Goal: Information Seeking & Learning: Understand process/instructions

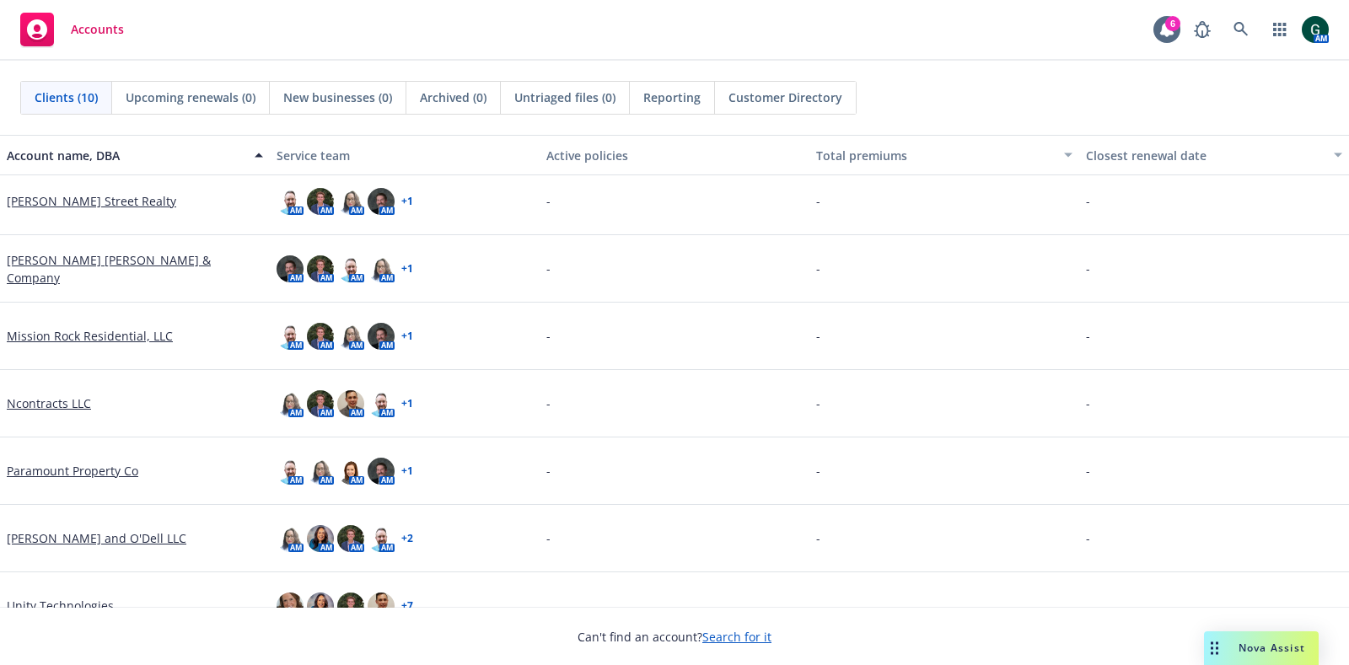
scroll to position [242, 0]
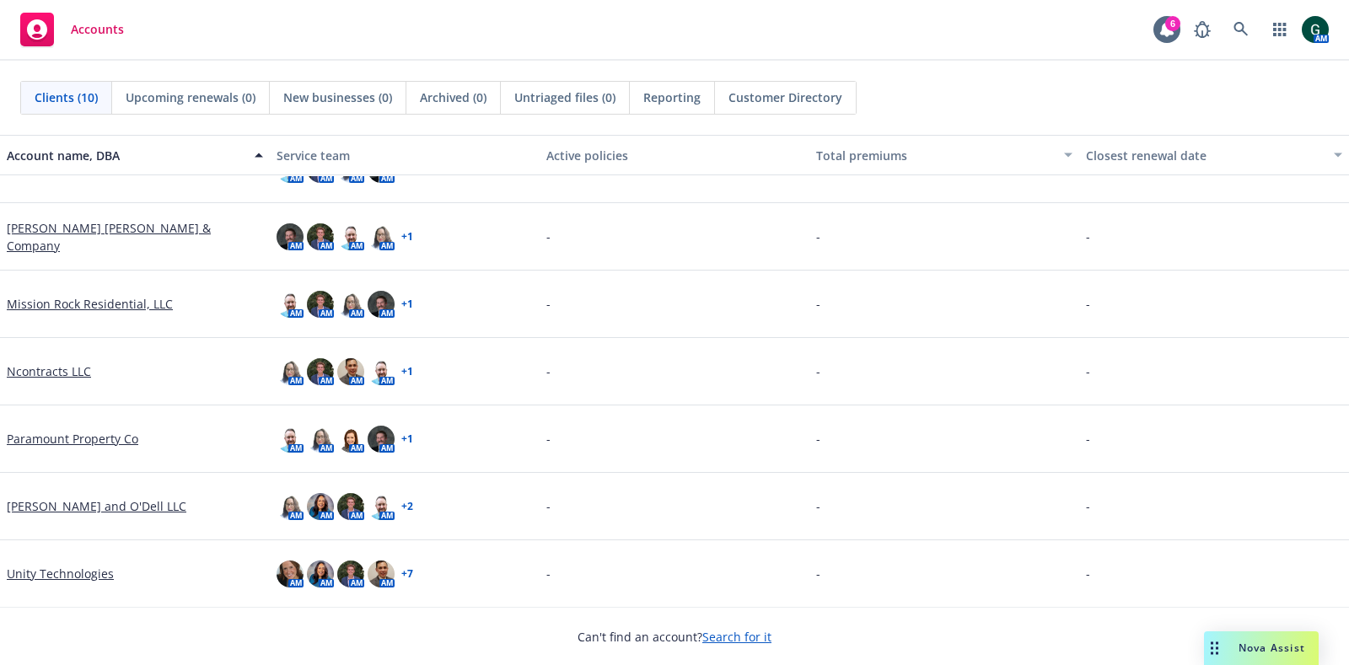
click at [68, 566] on link "Unity Technologies" at bounding box center [60, 574] width 107 height 18
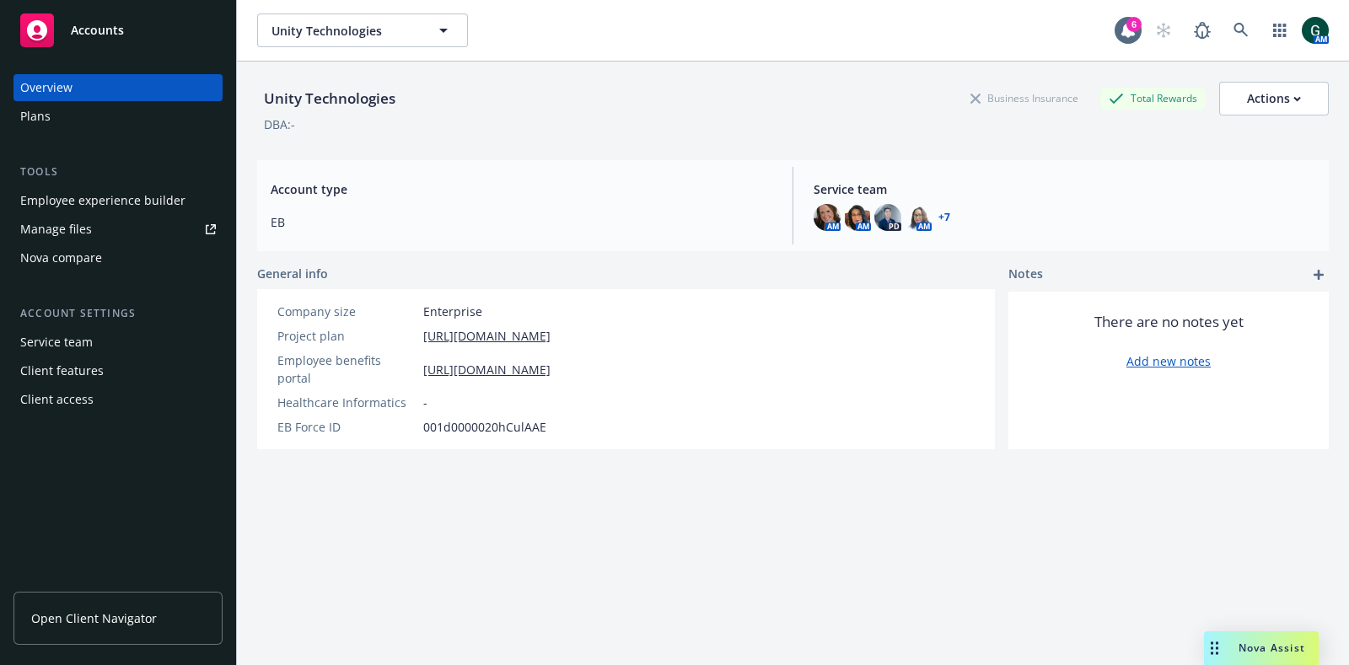
click at [78, 268] on div "Nova compare" at bounding box center [61, 258] width 82 height 27
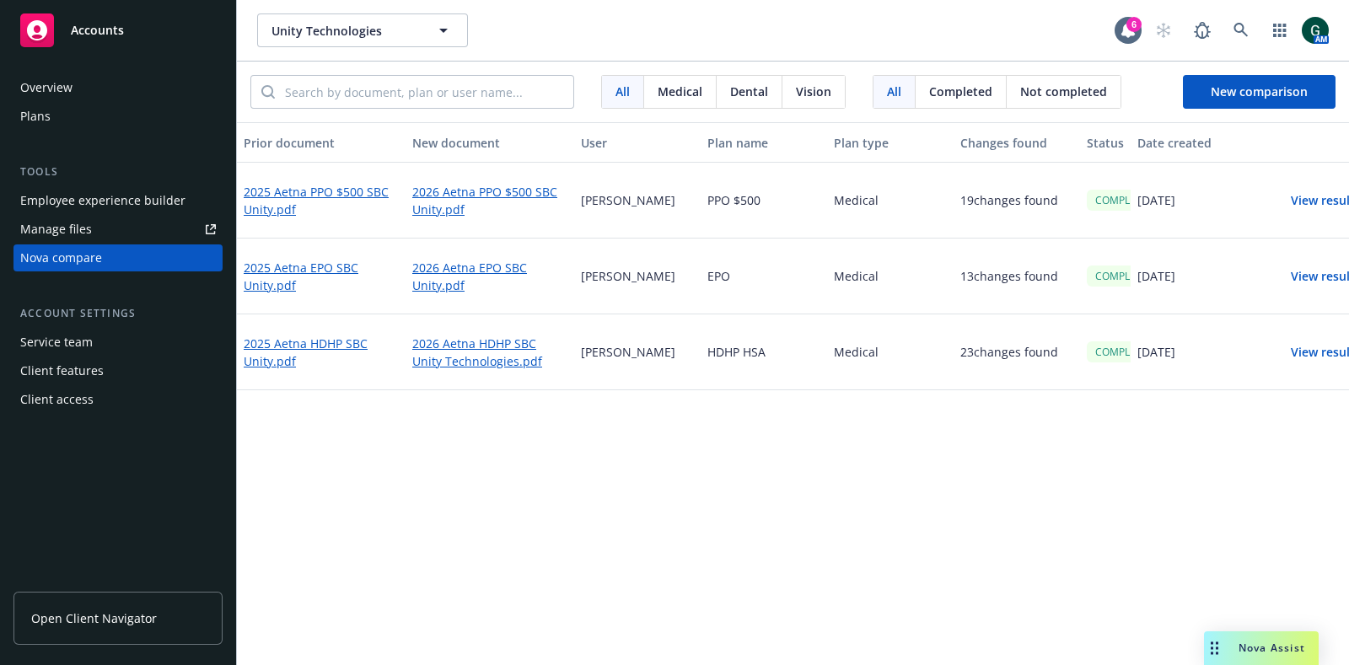
scroll to position [0, 34]
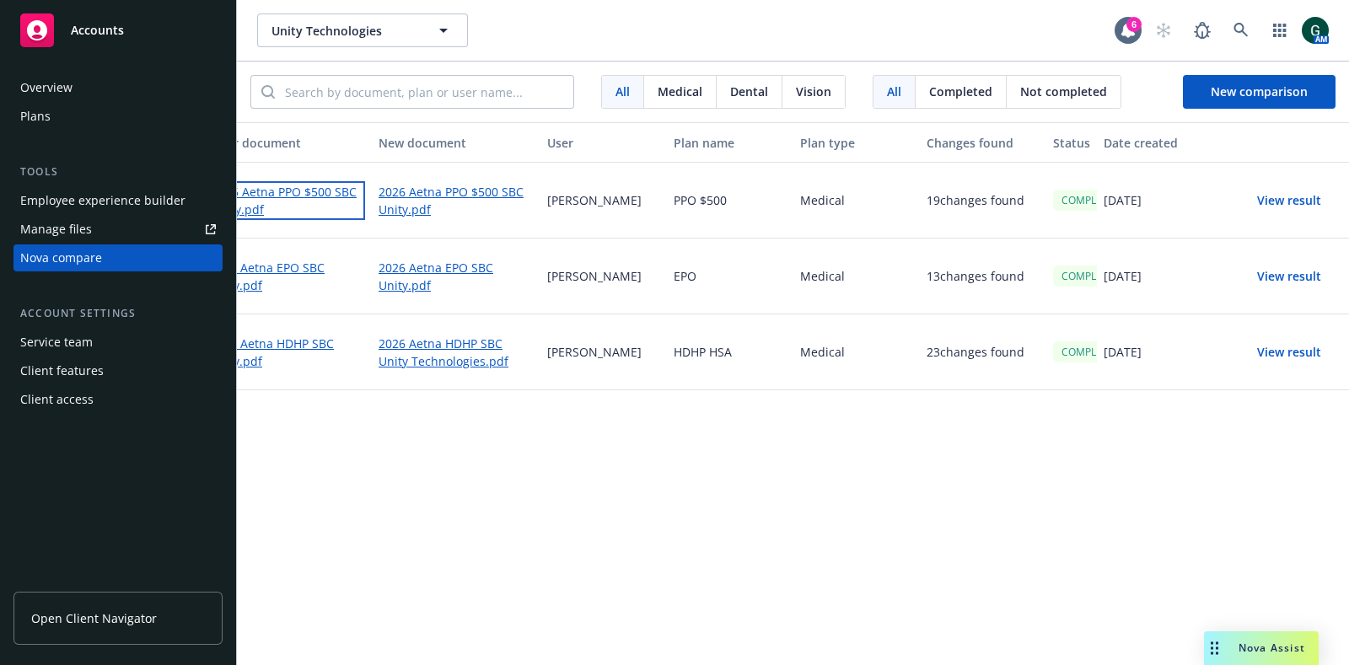
click at [290, 186] on link "2025 Aetna PPO $500 SBC Unity.pdf" at bounding box center [287, 200] width 155 height 39
click at [273, 343] on link "2025 Aetna HDHP SBC Unity.pdf" at bounding box center [287, 352] width 155 height 39
click at [457, 339] on link "2026 Aetna HDHP SBC Unity Technologies.pdf" at bounding box center [456, 352] width 155 height 39
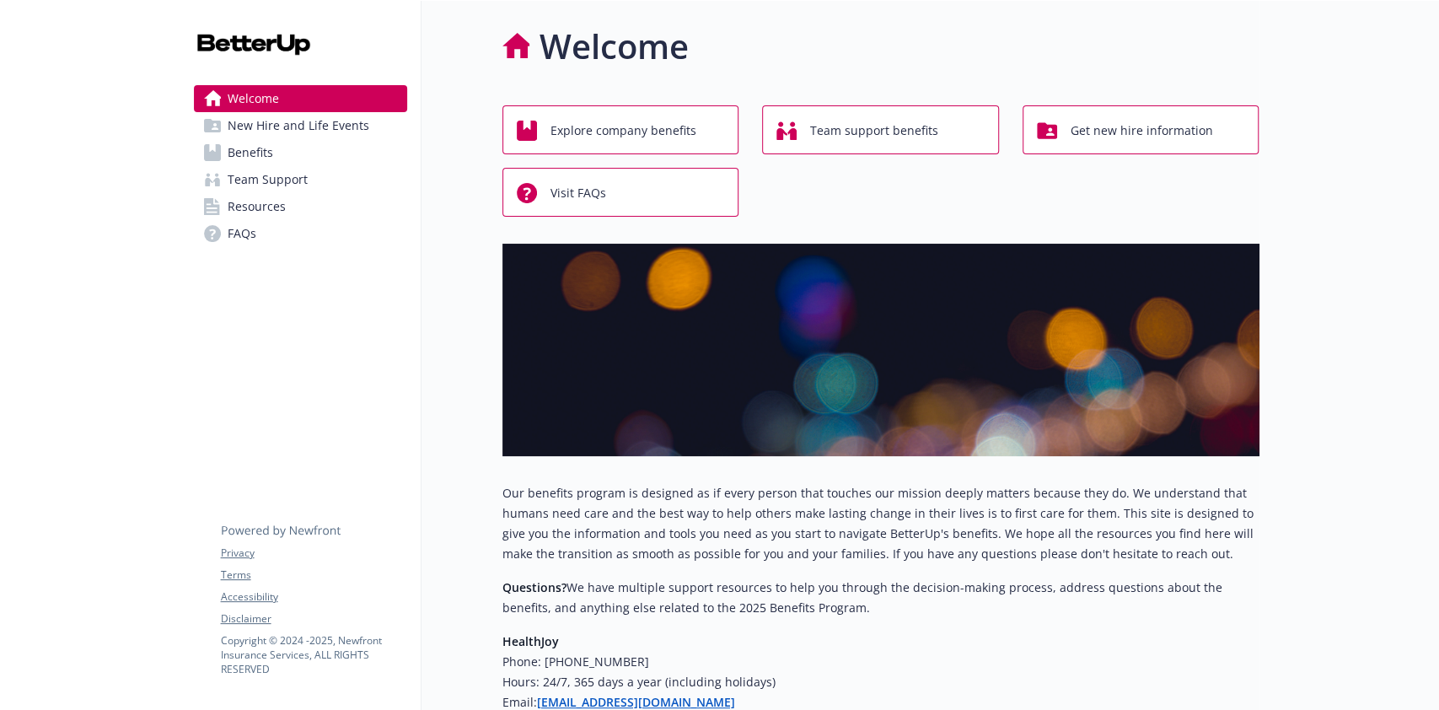
click at [302, 149] on link "Benefits" at bounding box center [300, 152] width 213 height 27
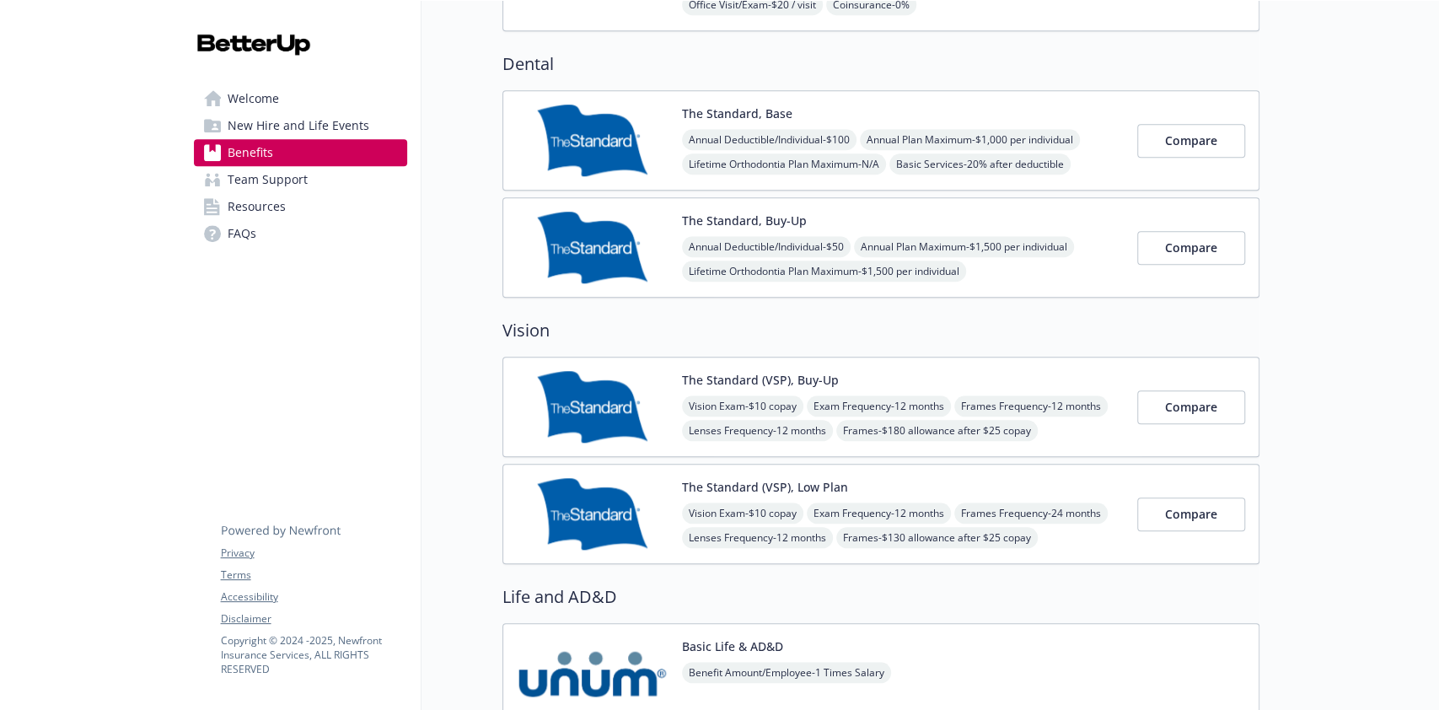
scroll to position [897, 0]
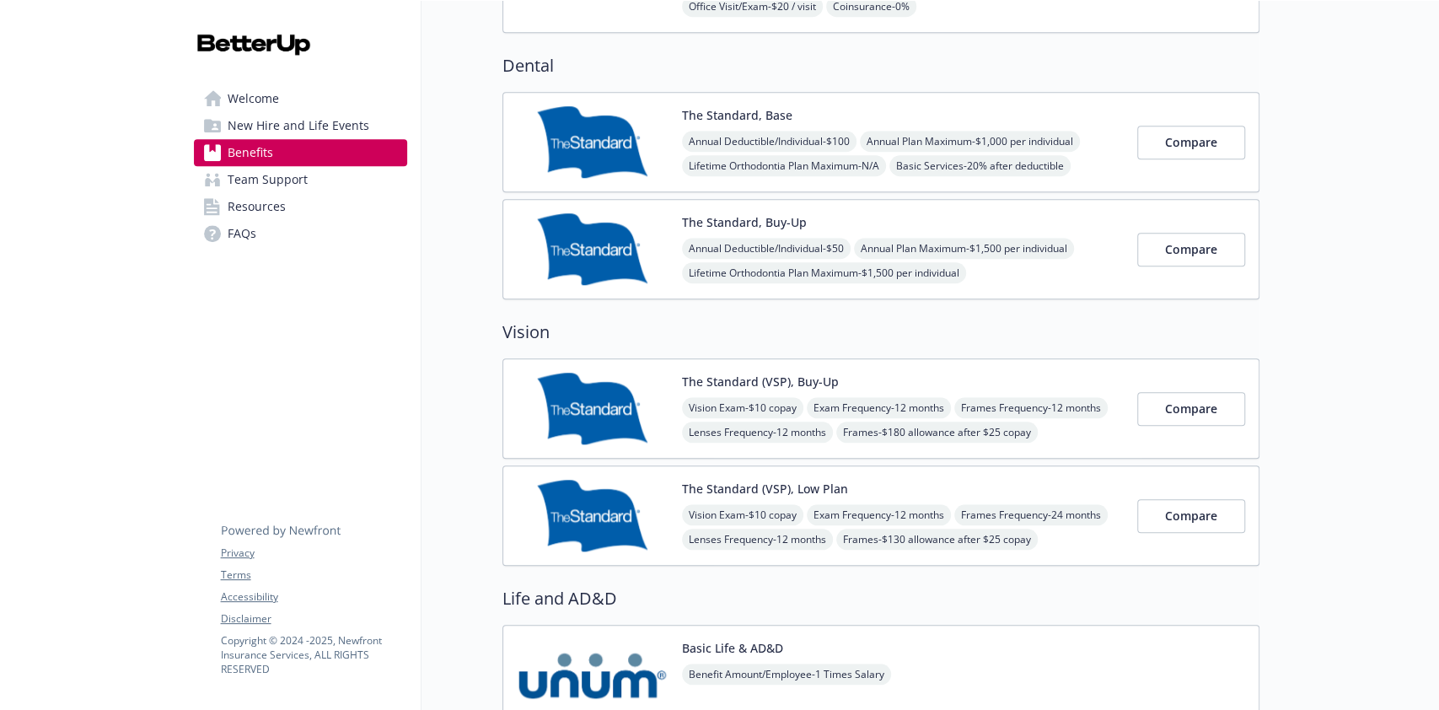
click at [865, 106] on div "The Standard, Base Annual Deductible/Individual - $100 Annual Plan Maximum - $1…" at bounding box center [903, 142] width 442 height 72
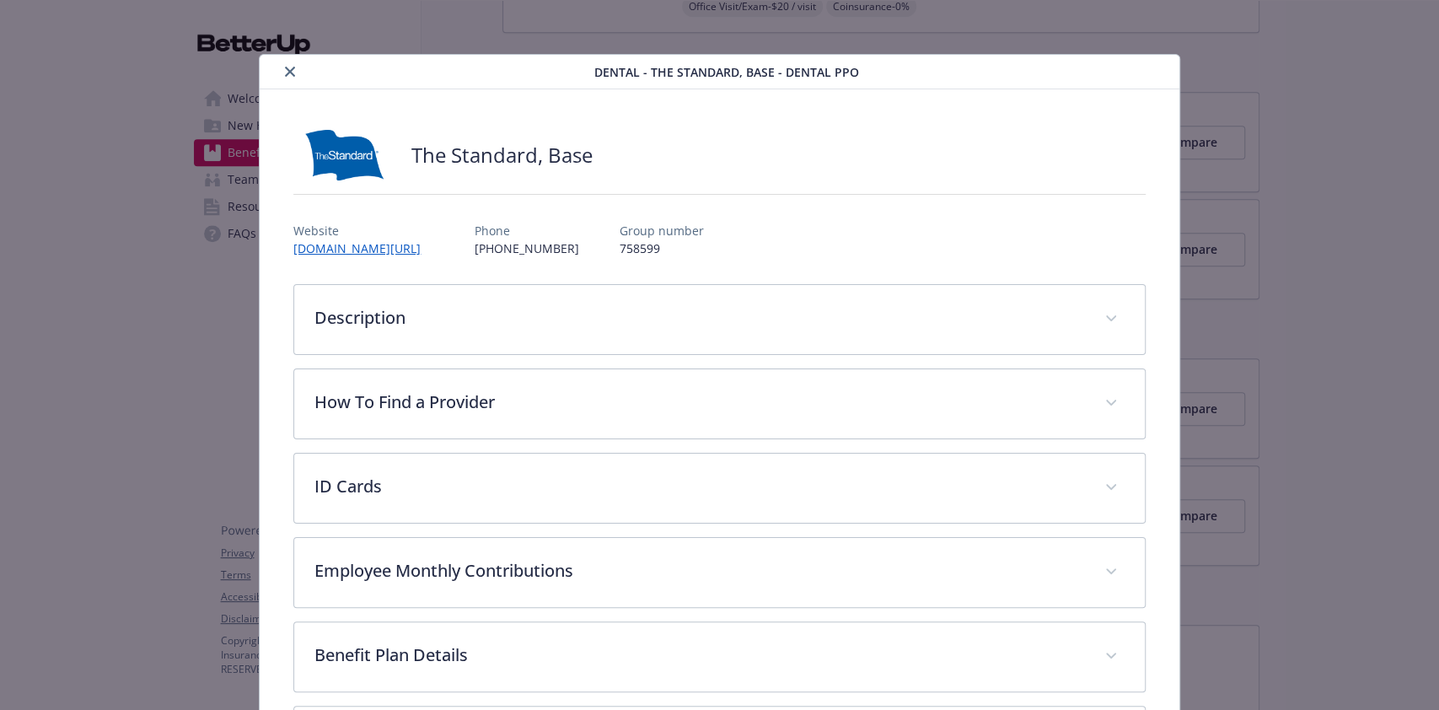
scroll to position [50, 0]
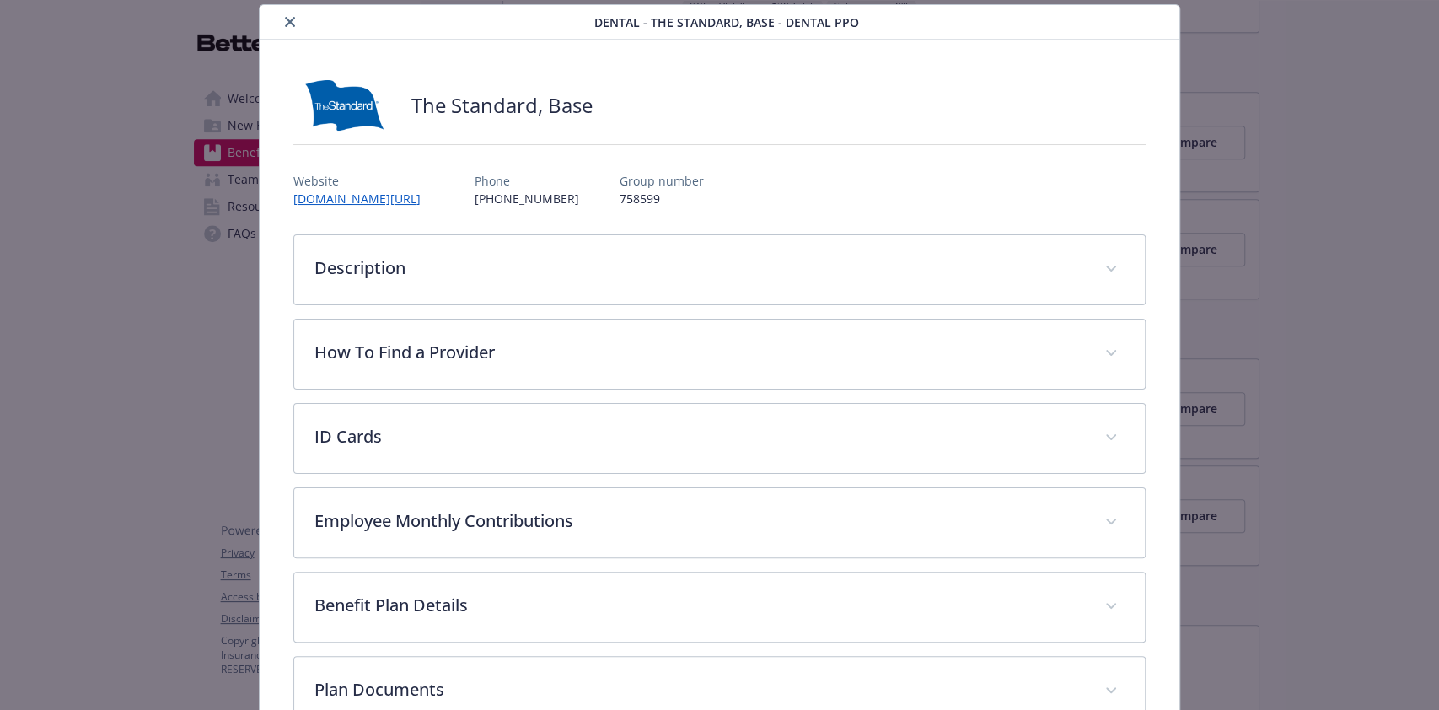
click at [289, 19] on icon "close" at bounding box center [290, 22] width 10 height 10
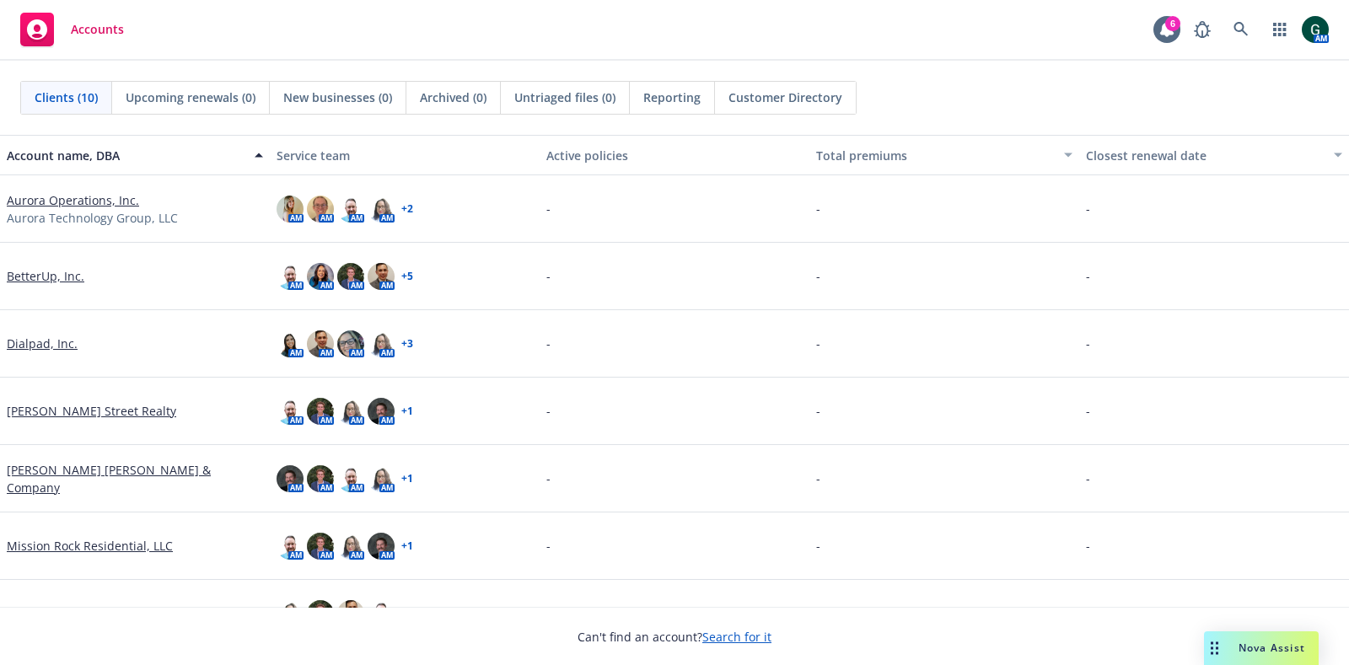
click at [34, 279] on link "BetterUp, Inc." at bounding box center [46, 276] width 78 height 18
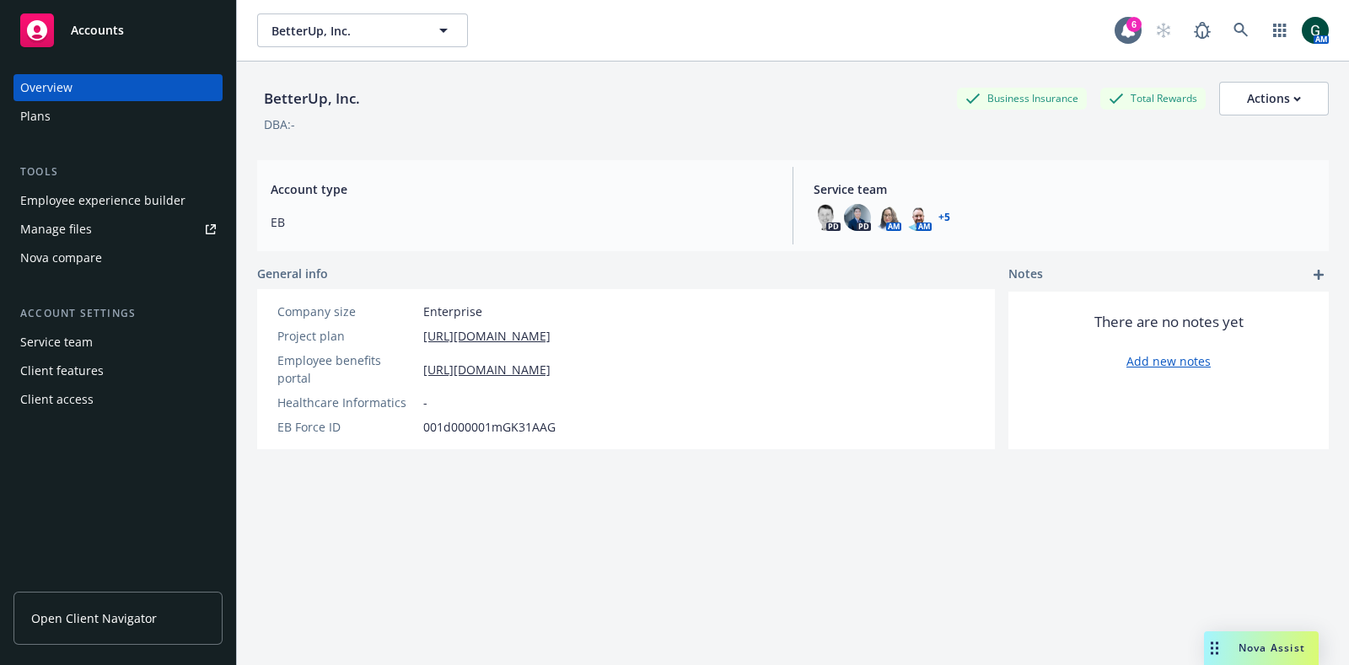
click at [84, 617] on span "Open Client Navigator" at bounding box center [94, 619] width 126 height 18
click at [92, 398] on div "Client access" at bounding box center [118, 399] width 196 height 27
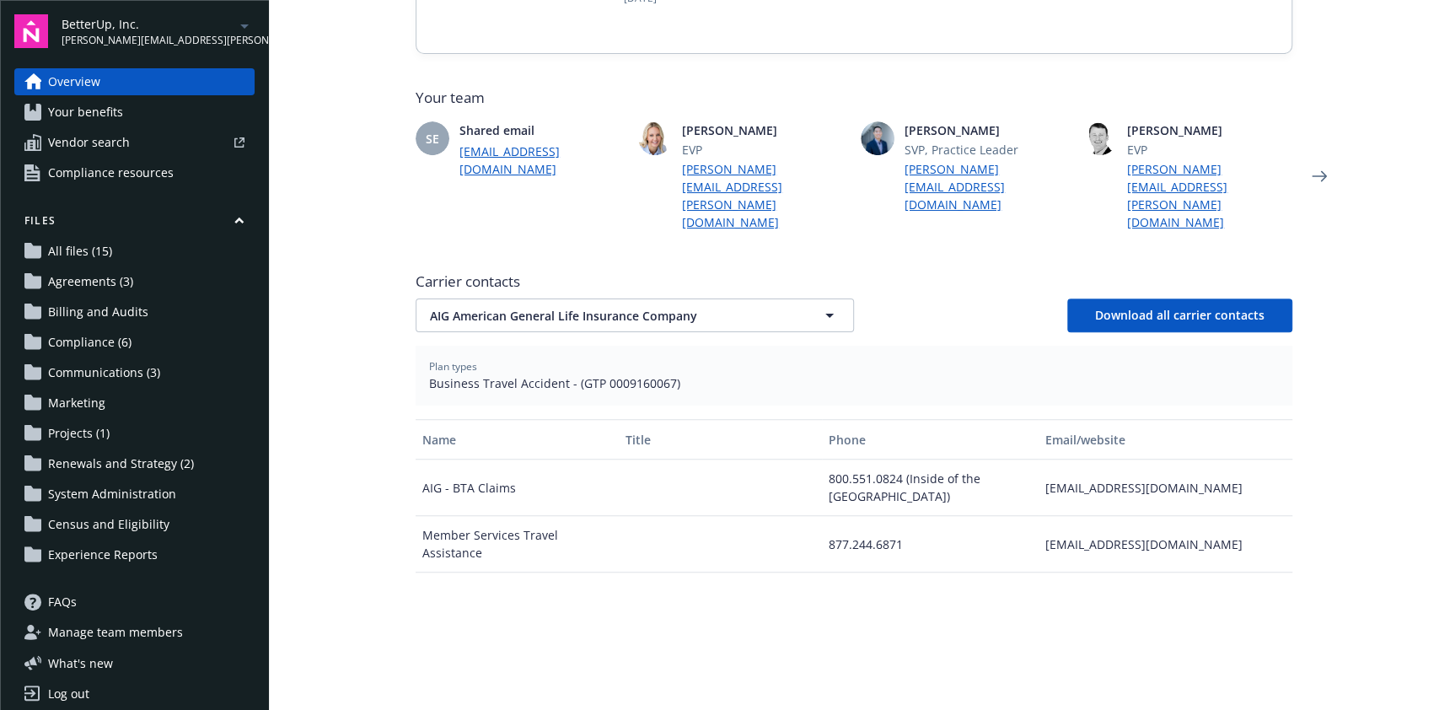
scroll to position [449, 0]
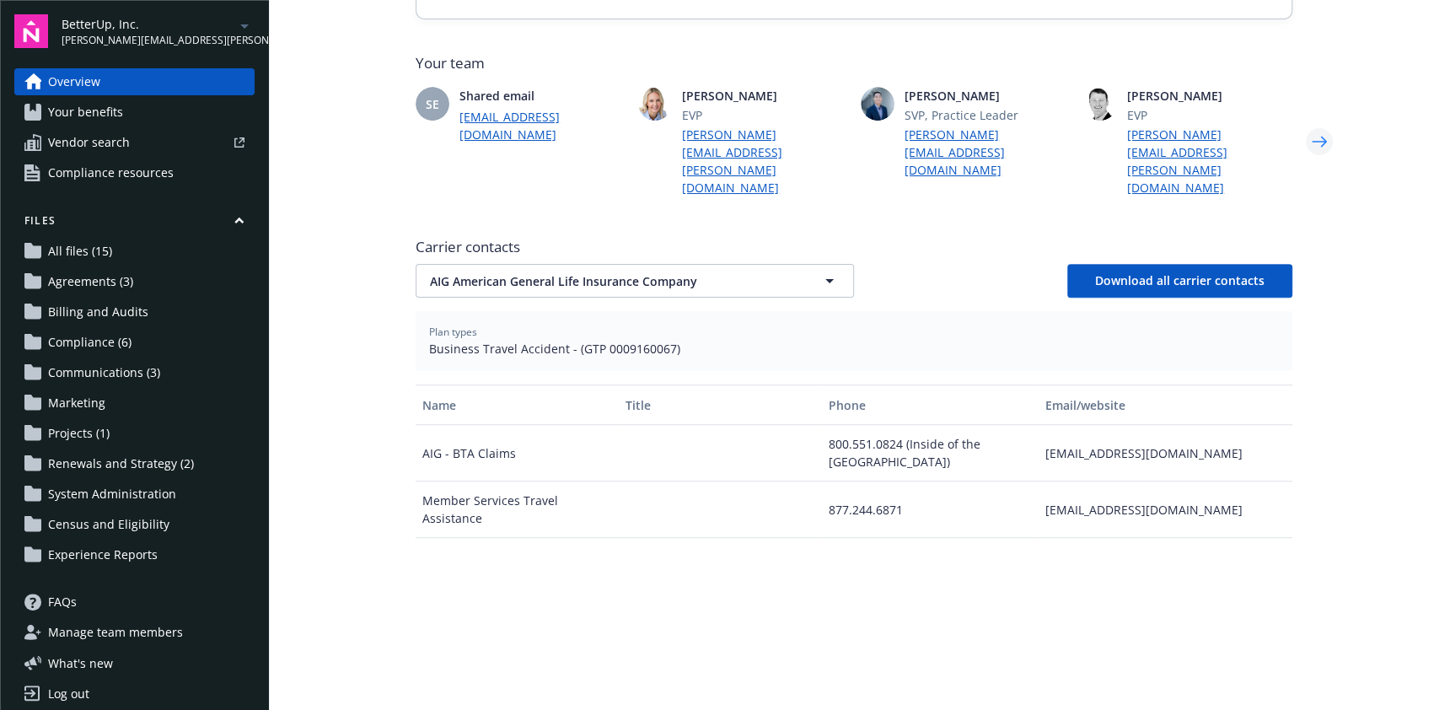
click at [1315, 125] on icon "Next" at bounding box center [1319, 142] width 27 height 34
